Goal: Task Accomplishment & Management: Manage account settings

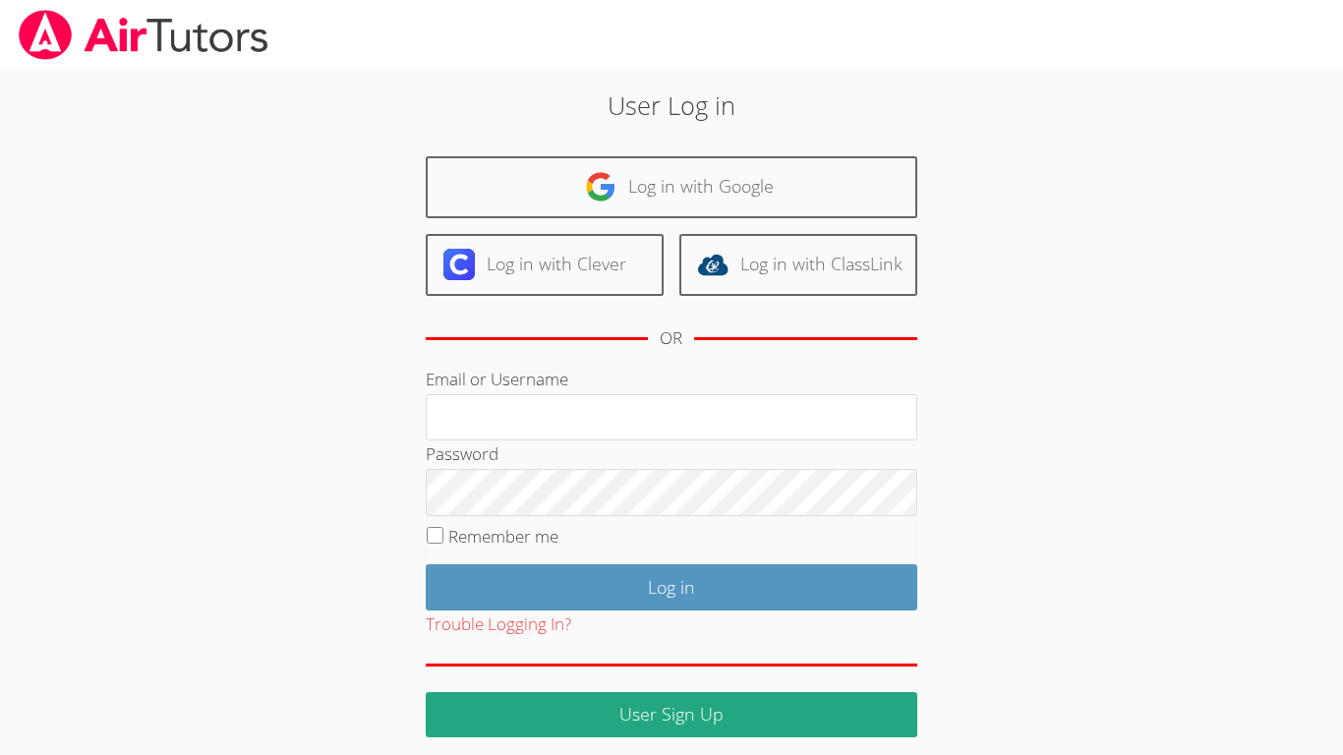
scroll to position [13, 0]
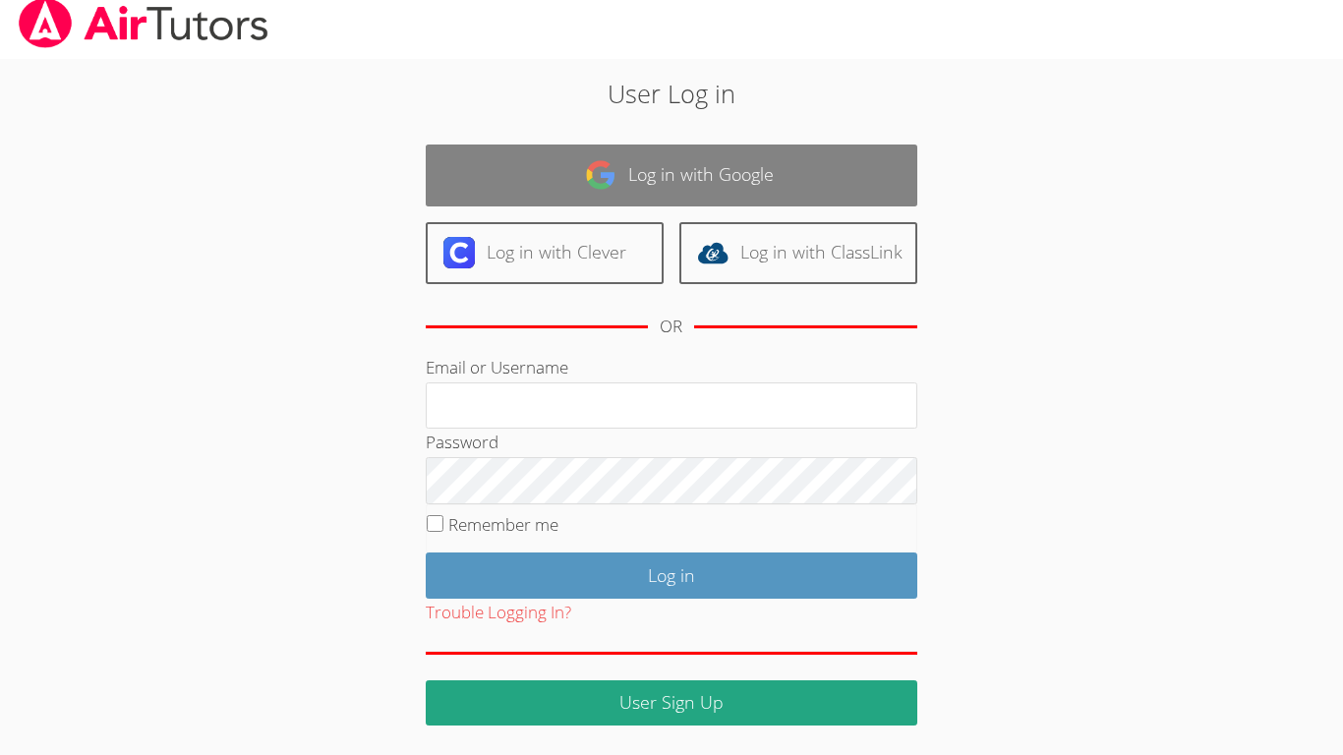
click at [856, 173] on link "Log in with Google" at bounding box center [671, 175] width 491 height 62
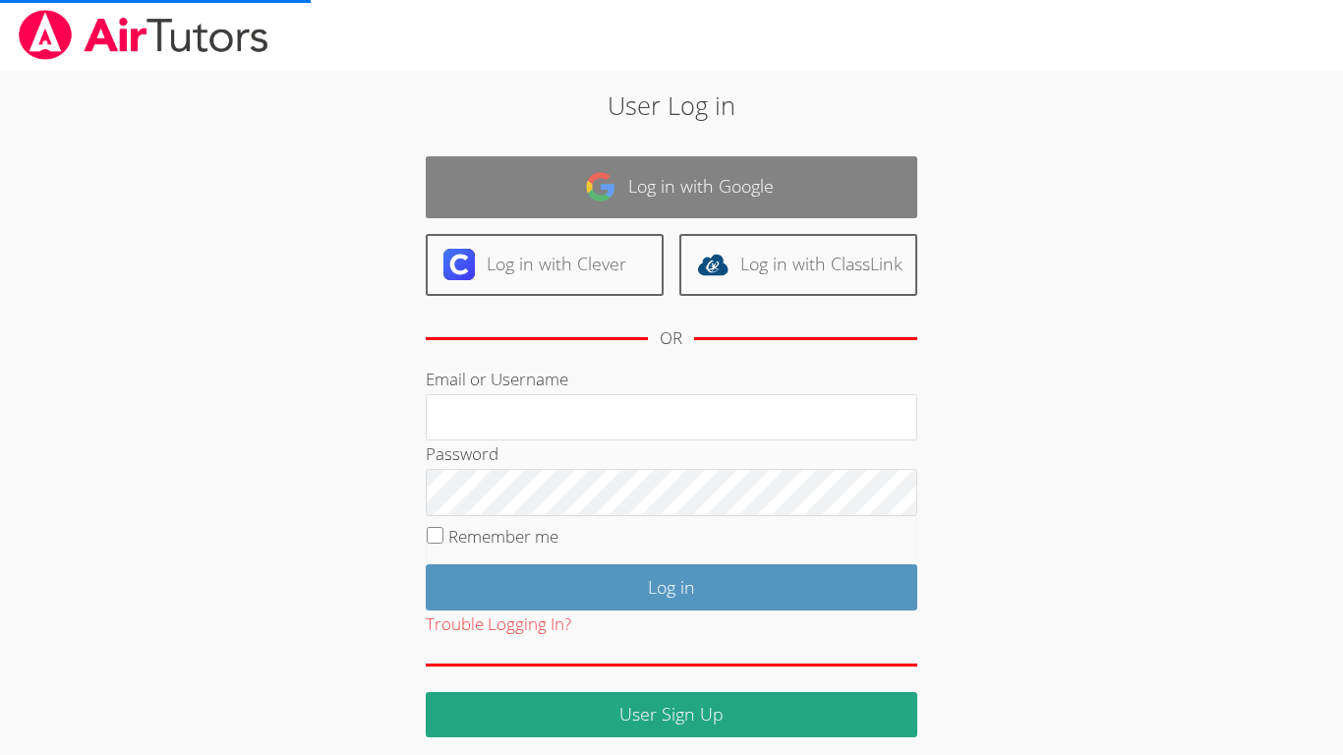
scroll to position [9, 0]
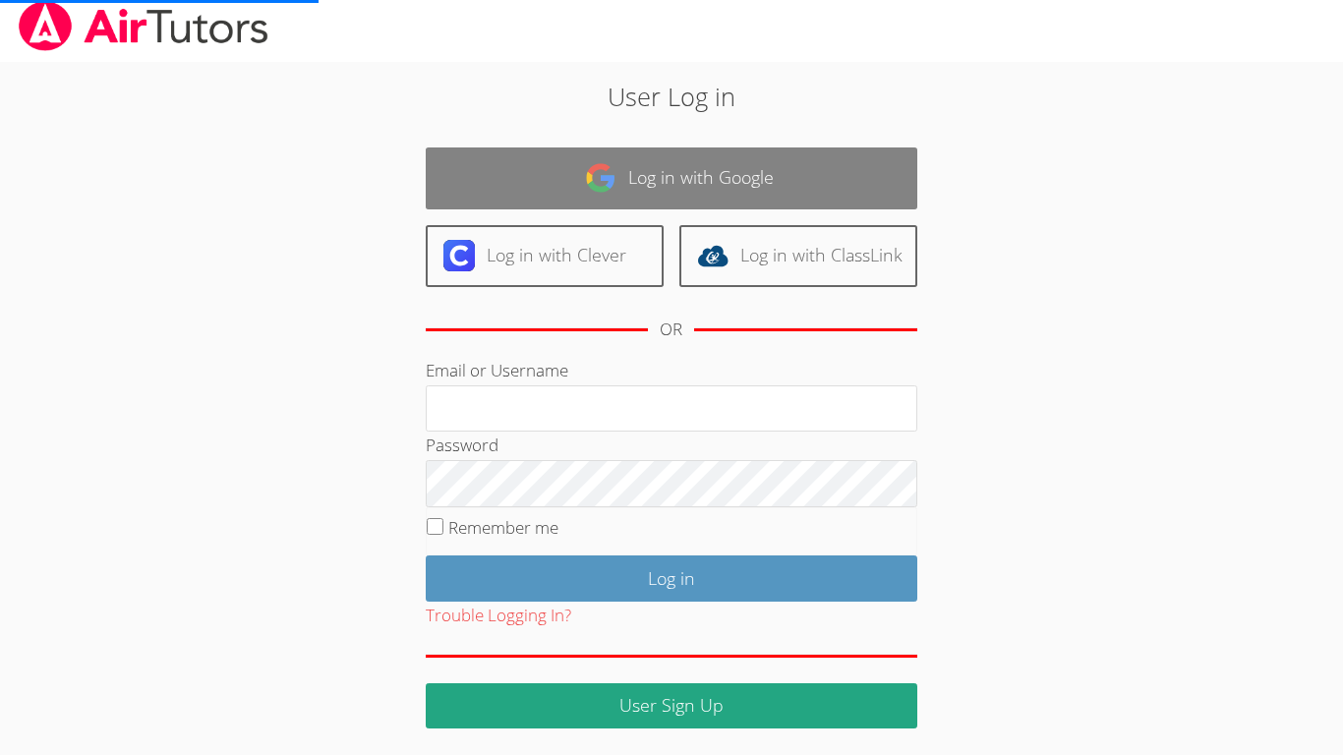
click at [869, 149] on link "Log in with Google" at bounding box center [671, 178] width 491 height 62
click at [878, 181] on link "Log in with Google" at bounding box center [671, 178] width 491 height 62
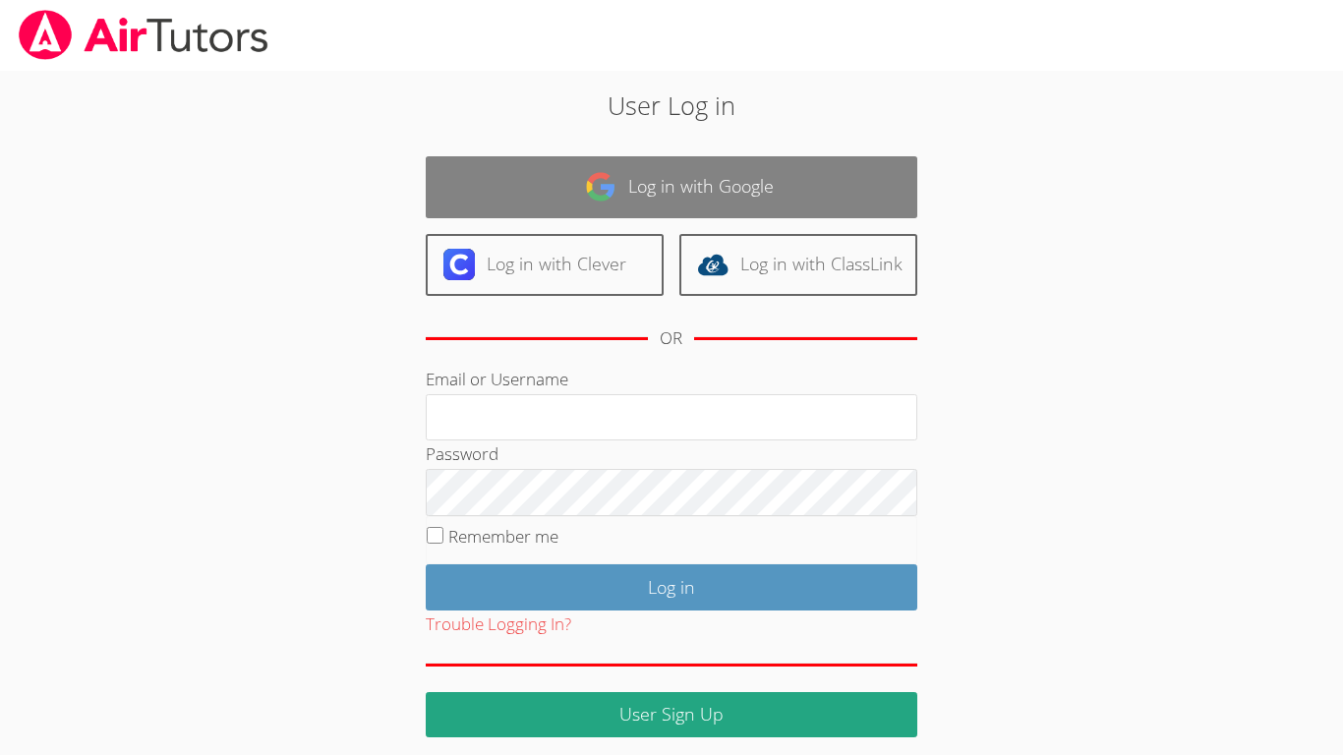
scroll to position [13, 0]
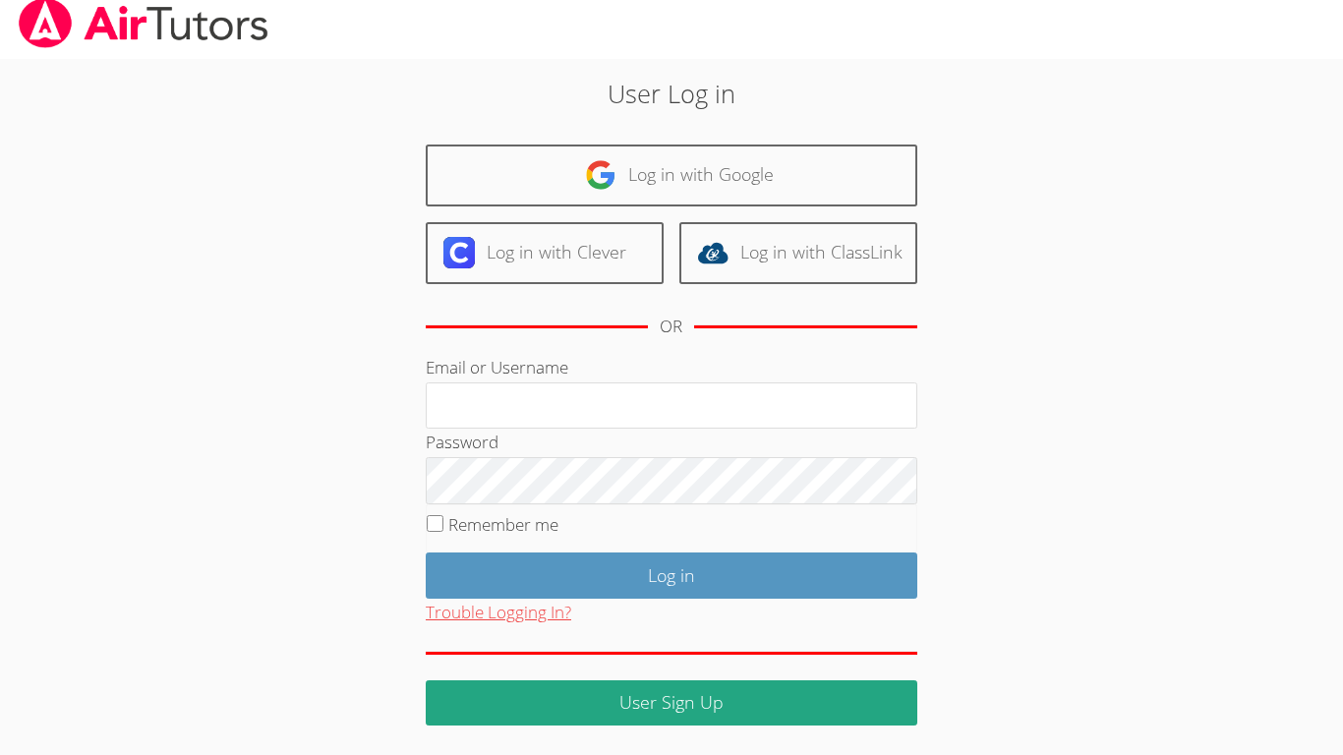
click at [461, 624] on button "Trouble Logging In?" at bounding box center [498, 613] width 145 height 29
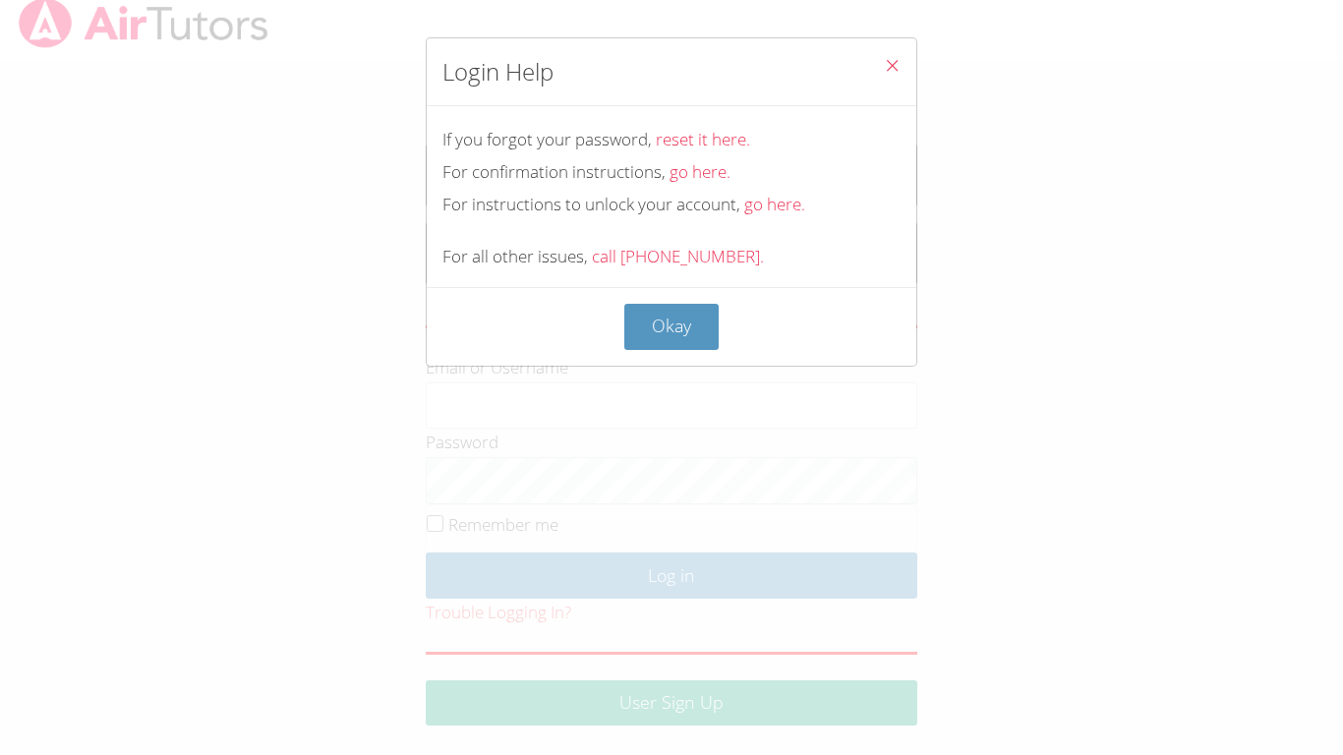
click at [449, 723] on div "Login Help If you forgot your password, reset it here. For confirmation instruc…" at bounding box center [671, 377] width 1343 height 755
click at [648, 317] on button "Okay" at bounding box center [671, 327] width 94 height 46
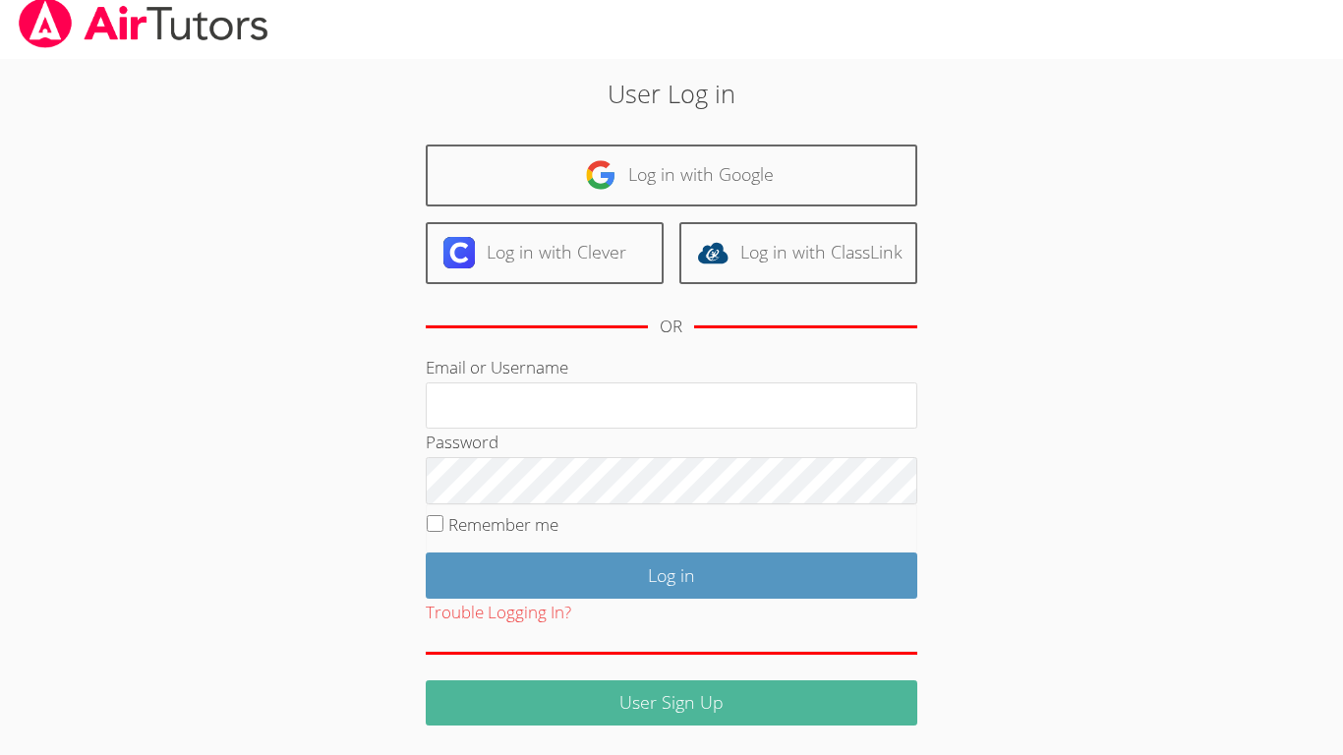
click at [452, 723] on link "User Sign Up" at bounding box center [671, 703] width 491 height 46
